Goal: Transaction & Acquisition: Book appointment/travel/reservation

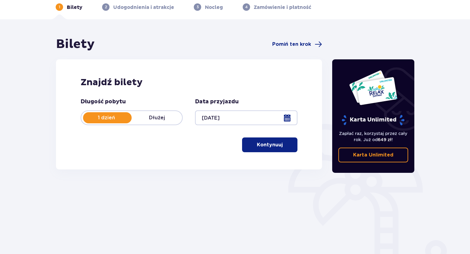
click at [261, 150] on button "Kontynuuj" at bounding box center [269, 145] width 55 height 15
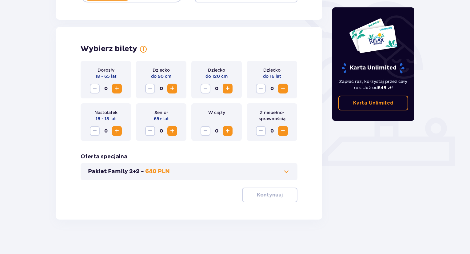
scroll to position [154, 0]
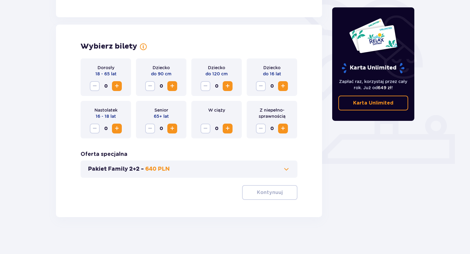
click at [119, 87] on span "Zwiększ" at bounding box center [116, 85] width 7 height 7
click at [123, 87] on div "Dorosły 18 - 65 lat 1" at bounding box center [106, 77] width 50 height 38
click at [118, 86] on span "Zwiększ" at bounding box center [116, 85] width 7 height 7
click at [94, 85] on span "Zmniejsz" at bounding box center [94, 85] width 7 height 7
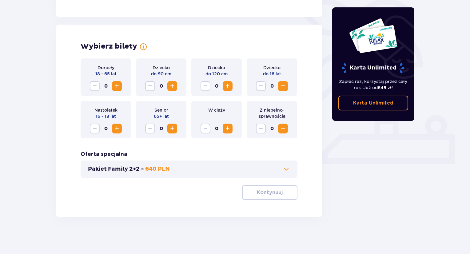
click at [116, 82] on span "Zwiększ" at bounding box center [116, 85] width 7 height 7
click at [233, 130] on div "W ciąży 0" at bounding box center [216, 120] width 50 height 38
click at [230, 129] on span "Zwiększ" at bounding box center [227, 128] width 7 height 7
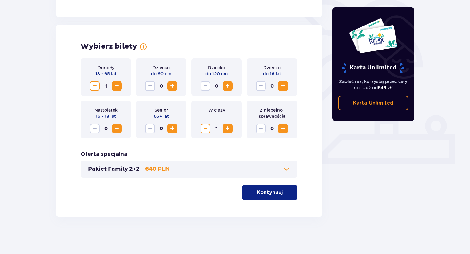
click at [230, 87] on span "Zwiększ" at bounding box center [227, 85] width 7 height 7
click at [270, 188] on button "Kontynuuj" at bounding box center [269, 192] width 55 height 15
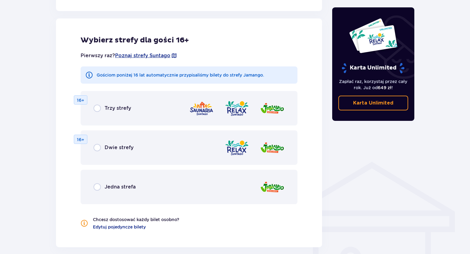
scroll to position [342, 0]
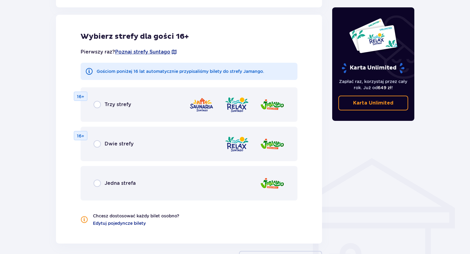
click at [100, 145] on input "radio" at bounding box center [97, 143] width 7 height 7
radio input "true"
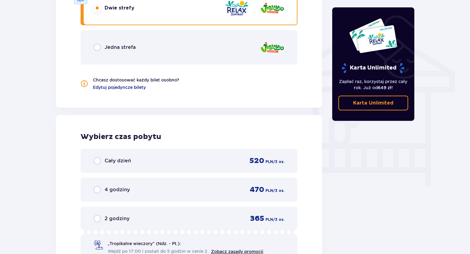
scroll to position [455, 0]
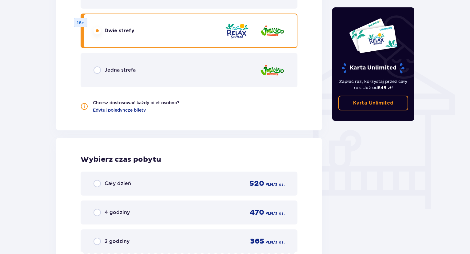
click at [99, 70] on input "radio" at bounding box center [97, 69] width 7 height 7
radio input "true"
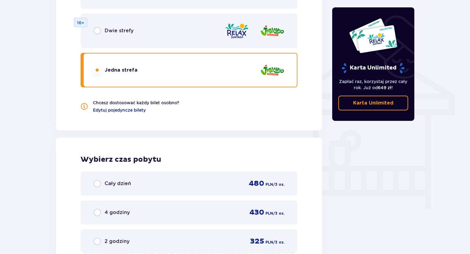
drag, startPoint x: 276, startPoint y: 70, endPoint x: 245, endPoint y: 102, distance: 44.2
click at [245, 102] on div "Pierwszy raz? Poznaj strefy Suntago Gościom poniżej 16 lat automatycznie przypi…" at bounding box center [189, 20] width 217 height 185
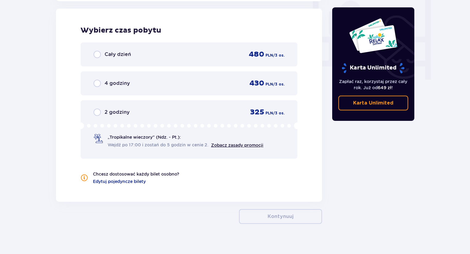
scroll to position [590, 0]
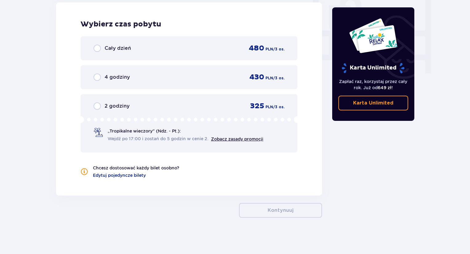
click at [101, 50] on input "radio" at bounding box center [97, 48] width 7 height 7
radio input "true"
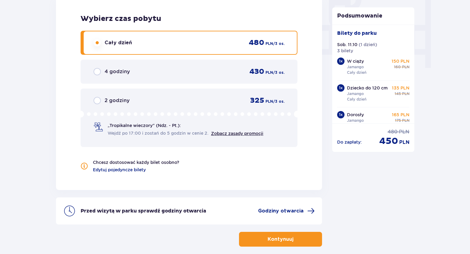
scroll to position [625, 0]
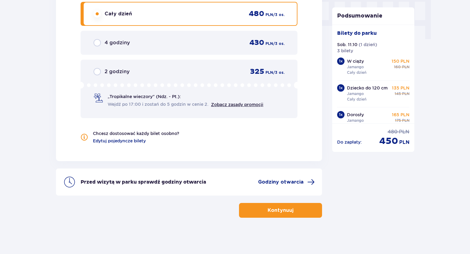
click at [291, 207] on span "button" at bounding box center [294, 210] width 7 height 7
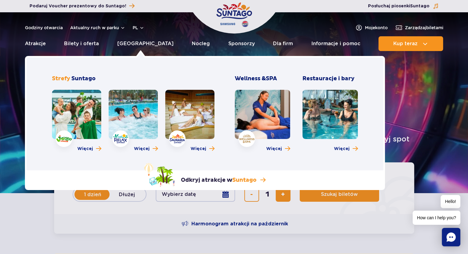
click at [85, 129] on link at bounding box center [76, 114] width 49 height 49
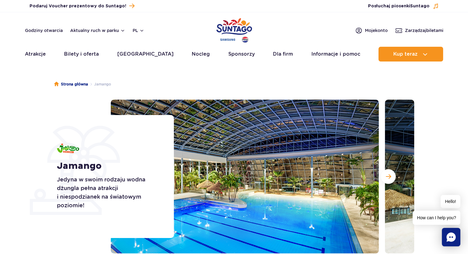
click at [30, 111] on section "Jamango Jedyna w swoim rodzaju wodna dżungla pełna atrakcji i niespodzianek na …" at bounding box center [234, 177] width 468 height 154
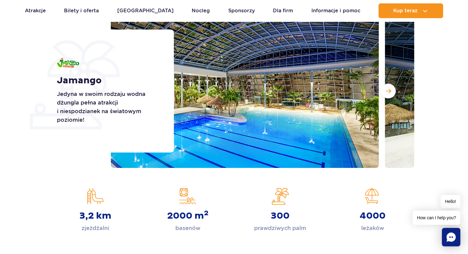
scroll to position [154, 0]
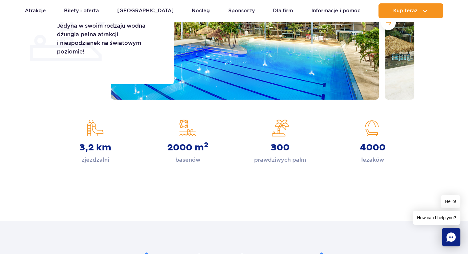
click at [146, 130] on div "2000 m 2 basenów" at bounding box center [187, 141] width 83 height 45
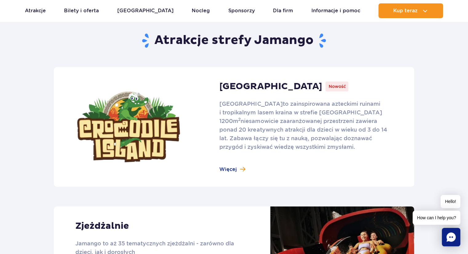
scroll to position [369, 0]
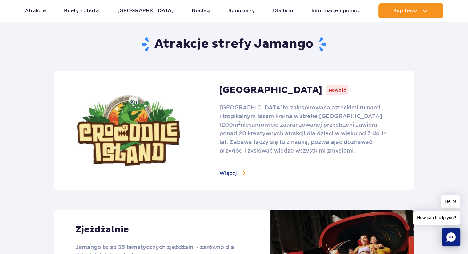
click at [233, 175] on link at bounding box center [234, 131] width 360 height 120
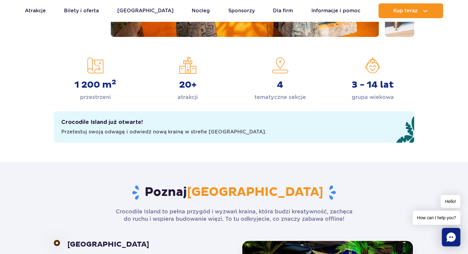
scroll to position [215, 0]
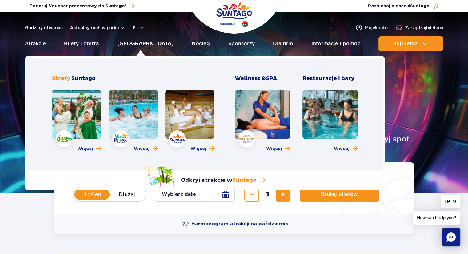
click at [139, 43] on link "[GEOGRAPHIC_DATA]" at bounding box center [145, 43] width 56 height 15
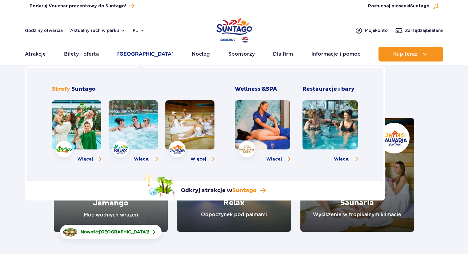
click at [142, 57] on link "[GEOGRAPHIC_DATA]" at bounding box center [145, 54] width 56 height 15
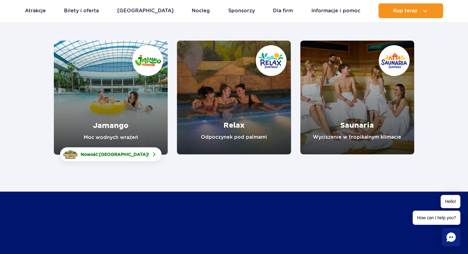
scroll to position [92, 0]
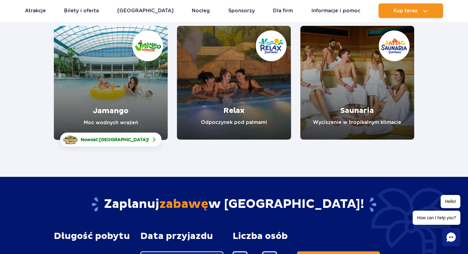
click at [109, 87] on link "Jamango" at bounding box center [111, 83] width 114 height 114
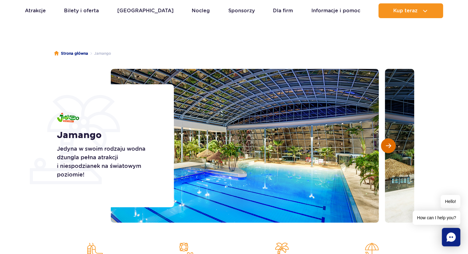
click at [392, 145] on button "Następny slajd" at bounding box center [388, 145] width 15 height 15
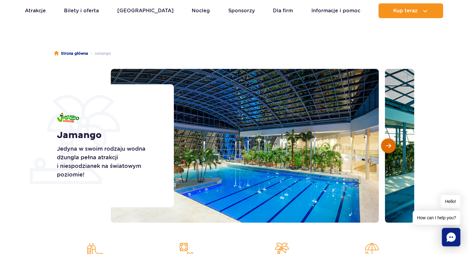
click at [391, 145] on span "Następny slajd" at bounding box center [388, 146] width 5 height 6
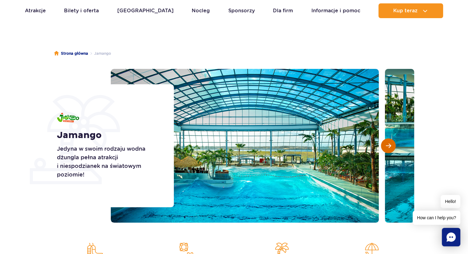
click at [391, 145] on span "Następny slajd" at bounding box center [388, 146] width 5 height 6
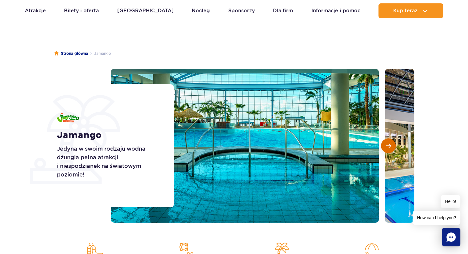
click at [391, 145] on span "Następny slajd" at bounding box center [388, 146] width 5 height 6
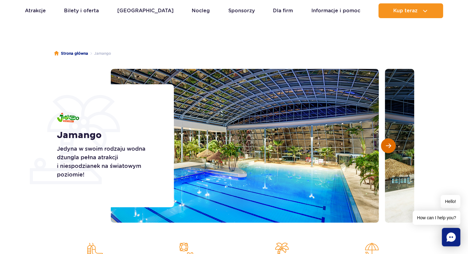
click at [391, 145] on span "Następny slajd" at bounding box center [388, 146] width 5 height 6
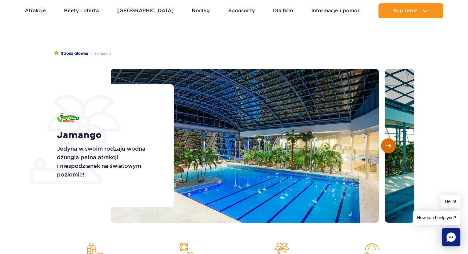
click at [391, 145] on span "Następny slajd" at bounding box center [388, 146] width 5 height 6
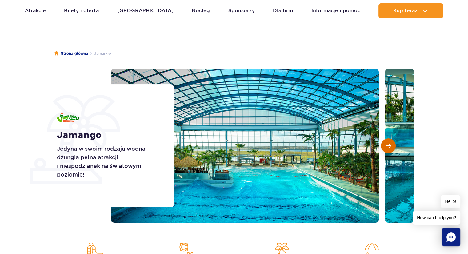
click at [391, 145] on span "Następny slajd" at bounding box center [388, 146] width 5 height 6
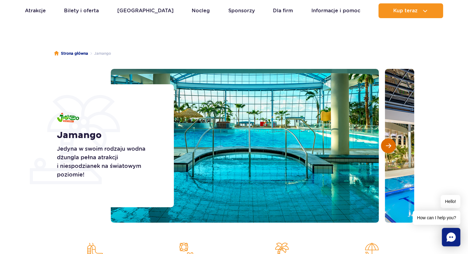
click at [391, 145] on span "Następny slajd" at bounding box center [388, 146] width 5 height 6
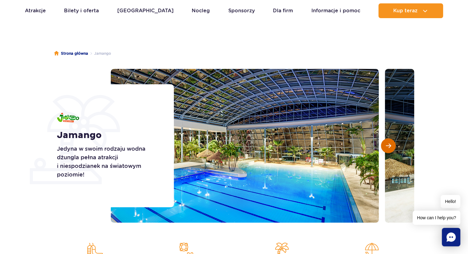
click at [391, 145] on span "Następny slajd" at bounding box center [388, 146] width 5 height 6
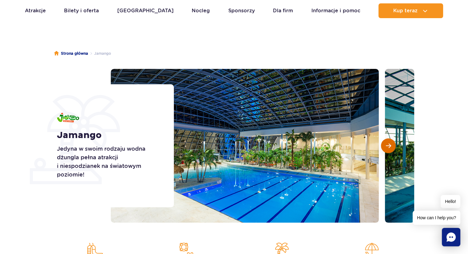
click at [391, 145] on span "Następny slajd" at bounding box center [388, 146] width 5 height 6
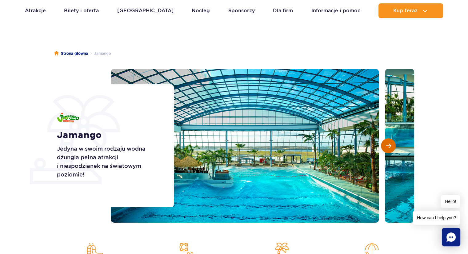
click at [391, 145] on span "Następny slajd" at bounding box center [388, 146] width 5 height 6
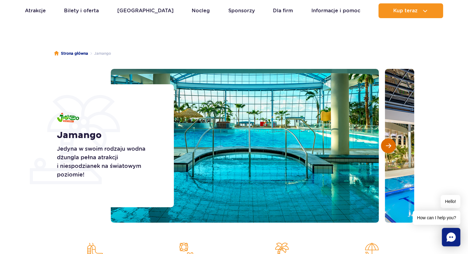
click at [391, 145] on span "Następny slajd" at bounding box center [388, 146] width 5 height 6
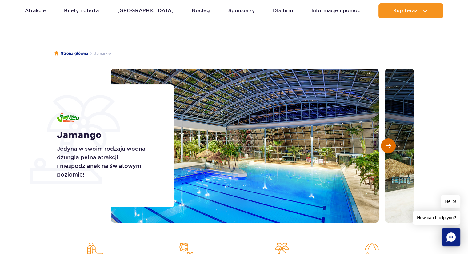
click at [391, 145] on span "Następny slajd" at bounding box center [388, 146] width 5 height 6
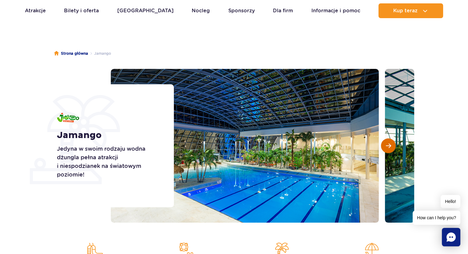
click at [391, 145] on span "Następny slajd" at bounding box center [388, 146] width 5 height 6
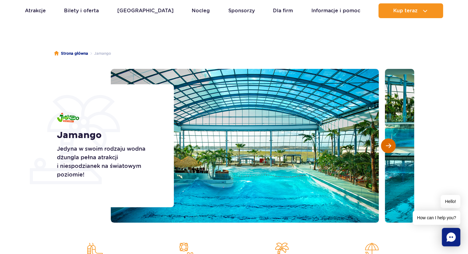
click at [391, 145] on span "Następny slajd" at bounding box center [388, 146] width 5 height 6
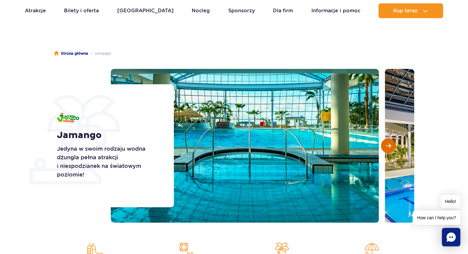
click at [391, 145] on span "Następny slajd" at bounding box center [388, 146] width 5 height 6
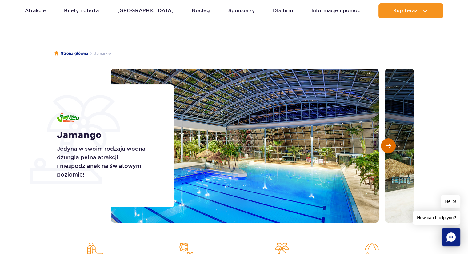
click at [391, 145] on span "Następny slajd" at bounding box center [388, 146] width 5 height 6
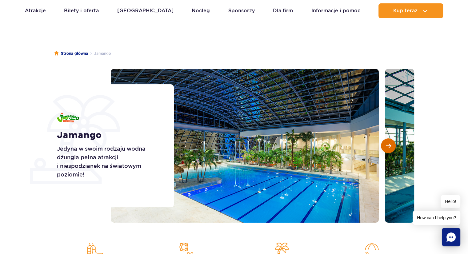
click at [391, 145] on span "Następny slajd" at bounding box center [388, 146] width 5 height 6
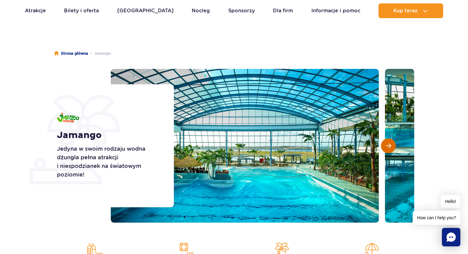
click at [391, 145] on span "Następny slajd" at bounding box center [388, 146] width 5 height 6
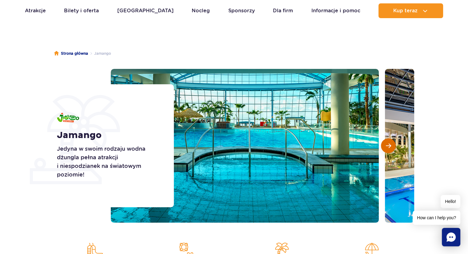
click at [391, 145] on span "Następny slajd" at bounding box center [388, 146] width 5 height 6
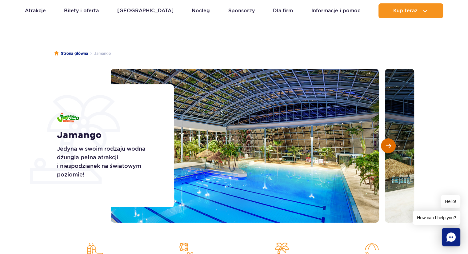
click at [391, 145] on span "Następny slajd" at bounding box center [388, 146] width 5 height 6
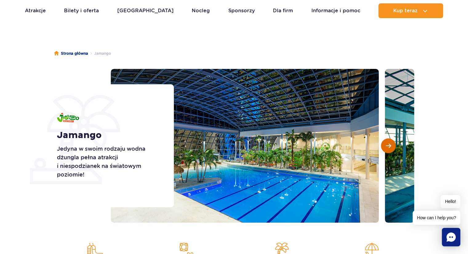
click at [391, 145] on span "Następny slajd" at bounding box center [388, 146] width 5 height 6
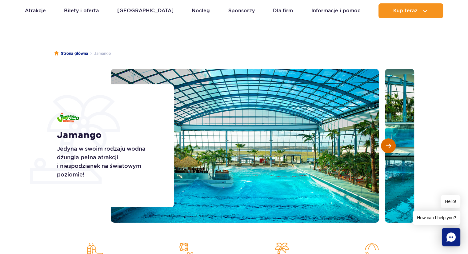
click at [391, 145] on span "Następny slajd" at bounding box center [388, 146] width 5 height 6
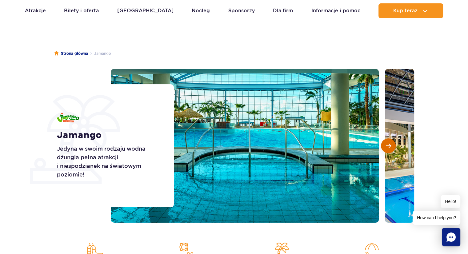
click at [391, 145] on span "Następny slajd" at bounding box center [388, 146] width 5 height 6
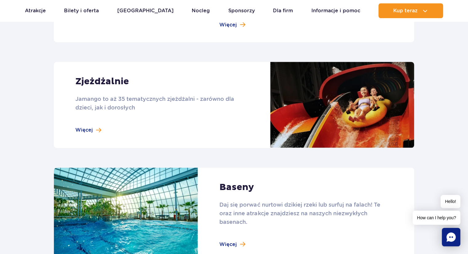
scroll to position [523, 0]
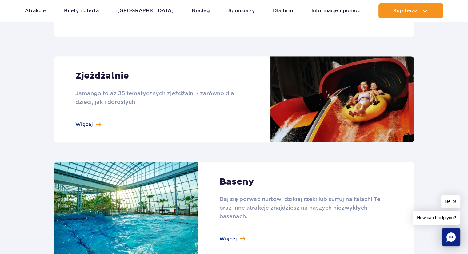
click at [90, 123] on link at bounding box center [234, 99] width 360 height 86
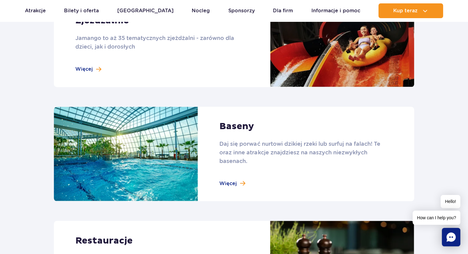
scroll to position [585, 0]
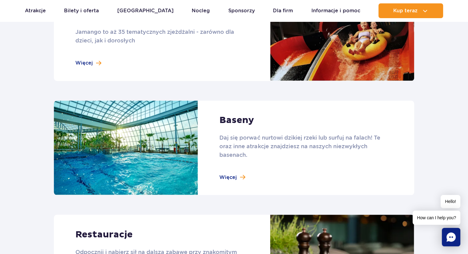
click at [238, 179] on link at bounding box center [234, 148] width 360 height 95
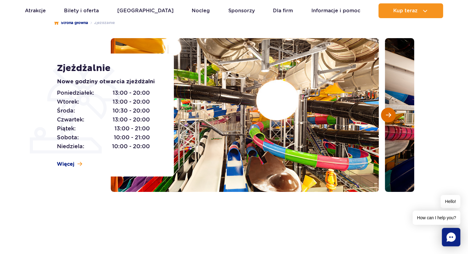
click at [388, 117] on span "Następny slajd" at bounding box center [388, 115] width 5 height 6
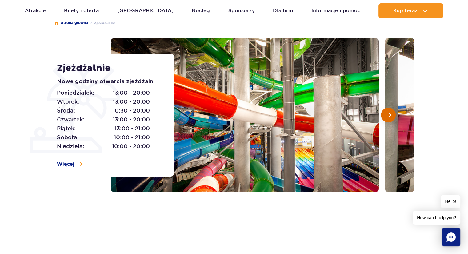
click at [388, 117] on span "Następny slajd" at bounding box center [388, 115] width 5 height 6
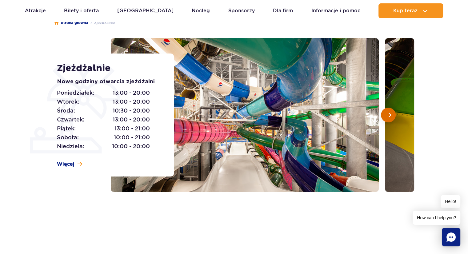
click at [388, 117] on span "Następny slajd" at bounding box center [388, 115] width 5 height 6
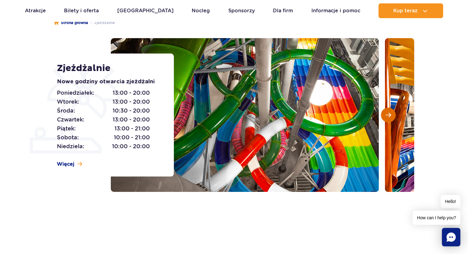
click at [388, 117] on span "Następny slajd" at bounding box center [388, 115] width 5 height 6
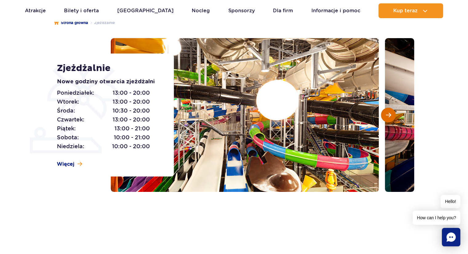
click at [388, 117] on span "Następny slajd" at bounding box center [388, 115] width 5 height 6
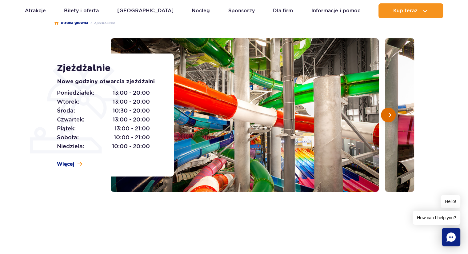
click at [388, 117] on span "Następny slajd" at bounding box center [388, 115] width 5 height 6
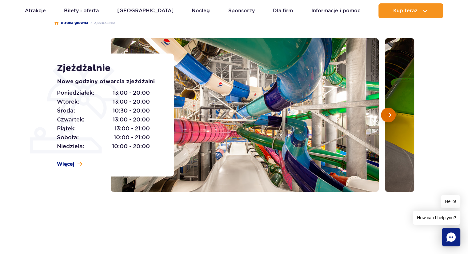
click at [388, 117] on span "Następny slajd" at bounding box center [388, 115] width 5 height 6
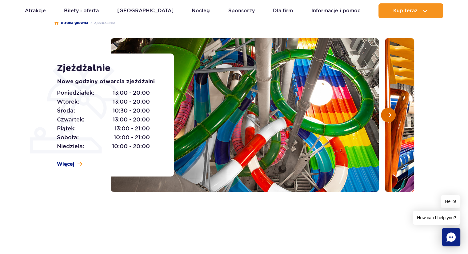
click at [388, 117] on span "Następny slajd" at bounding box center [388, 115] width 5 height 6
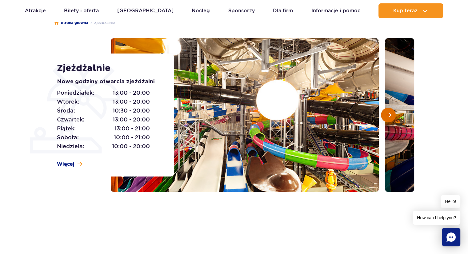
click at [388, 117] on span "Następny slajd" at bounding box center [388, 115] width 5 height 6
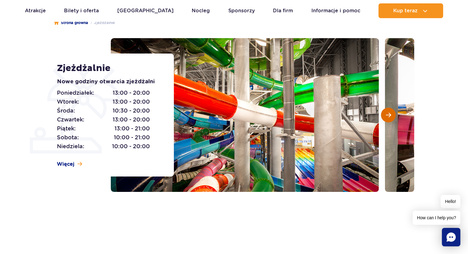
click at [388, 117] on span "Następny slajd" at bounding box center [388, 115] width 5 height 6
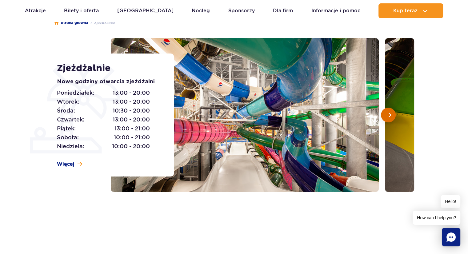
click at [388, 117] on span "Następny slajd" at bounding box center [388, 115] width 5 height 6
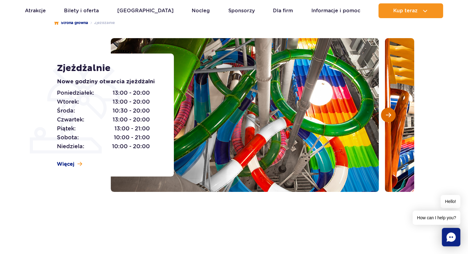
click at [388, 117] on span "Następny slajd" at bounding box center [388, 115] width 5 height 6
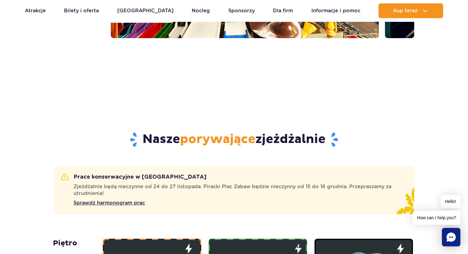
scroll to position [338, 0]
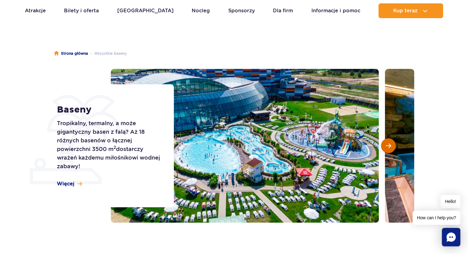
click at [387, 145] on span "Następny slajd" at bounding box center [388, 146] width 5 height 6
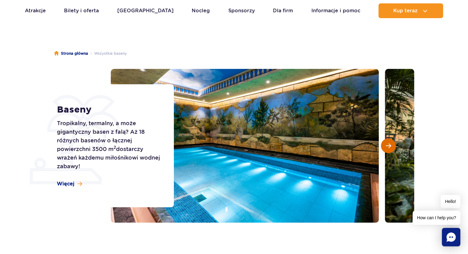
click at [387, 145] on span "Następny slajd" at bounding box center [388, 146] width 5 height 6
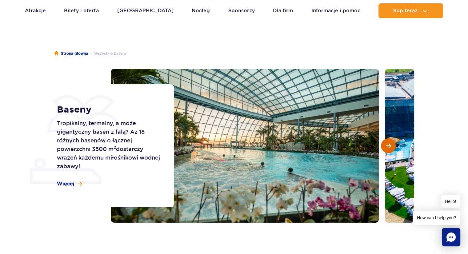
click at [387, 145] on span "Następny slajd" at bounding box center [388, 146] width 5 height 6
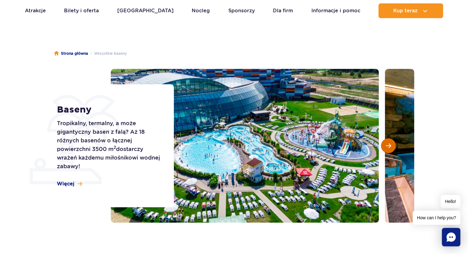
click at [387, 145] on span "Następny slajd" at bounding box center [388, 146] width 5 height 6
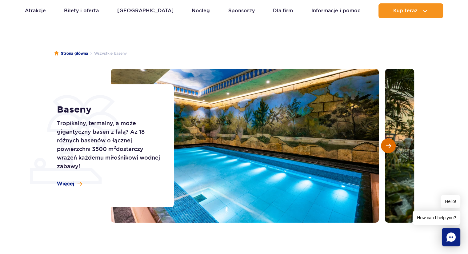
click at [387, 145] on span "Następny slajd" at bounding box center [388, 146] width 5 height 6
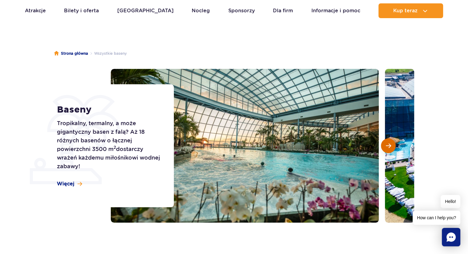
click at [387, 145] on span "Następny slajd" at bounding box center [388, 146] width 5 height 6
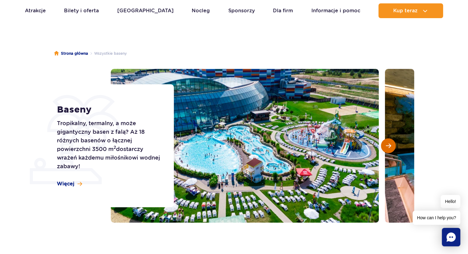
click at [387, 145] on span "Następny slajd" at bounding box center [388, 146] width 5 height 6
